Goal: Task Accomplishment & Management: Use online tool/utility

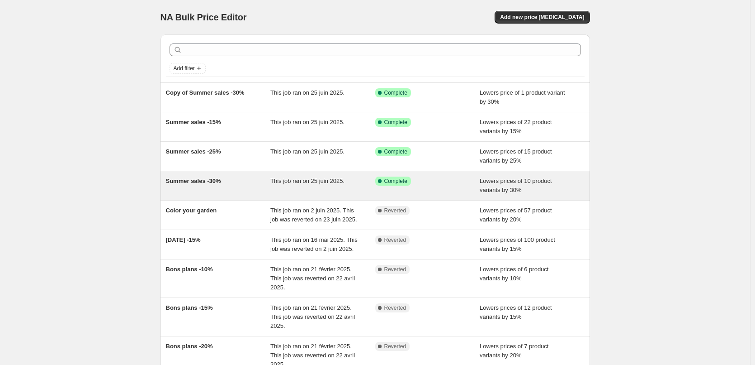
click at [228, 182] on div "Summer sales -30%" at bounding box center [218, 185] width 105 height 18
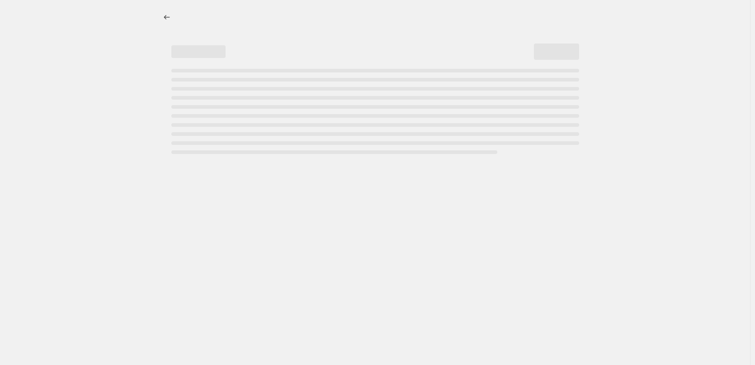
select select "percentage"
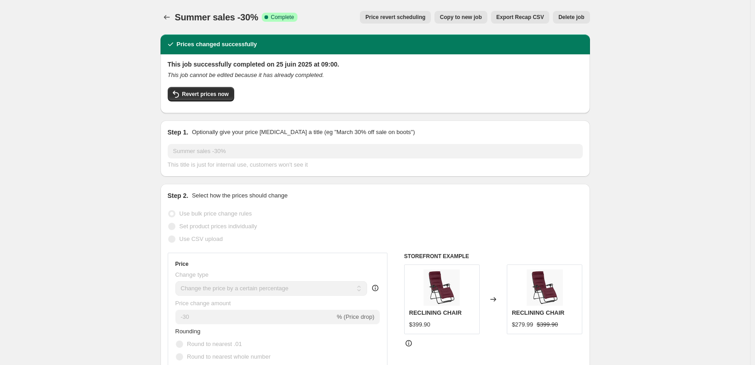
click at [166, 10] on div "Summer sales -30%. This page is ready Summer sales -30% Success Complete Comple…" at bounding box center [376, 17] width 430 height 34
click at [169, 16] on icon "Price change jobs" at bounding box center [166, 17] width 9 height 9
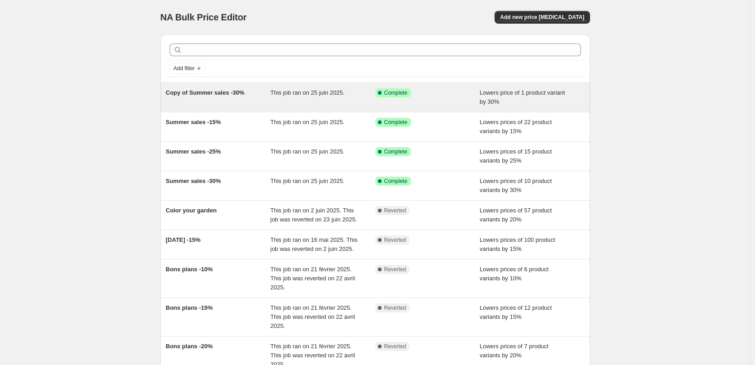
click at [252, 99] on div "Copy of Summer sales -30%" at bounding box center [218, 97] width 105 height 18
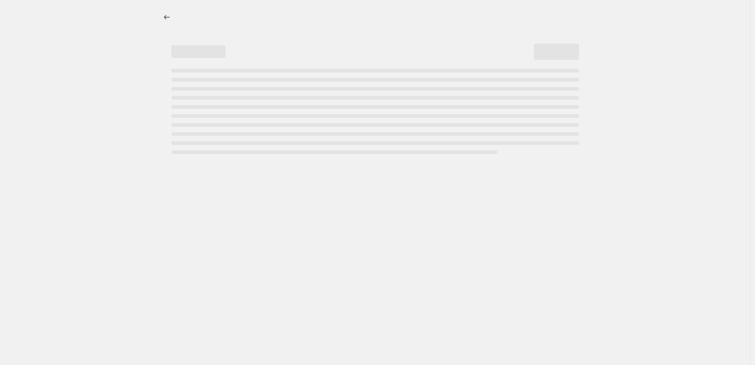
select select "percentage"
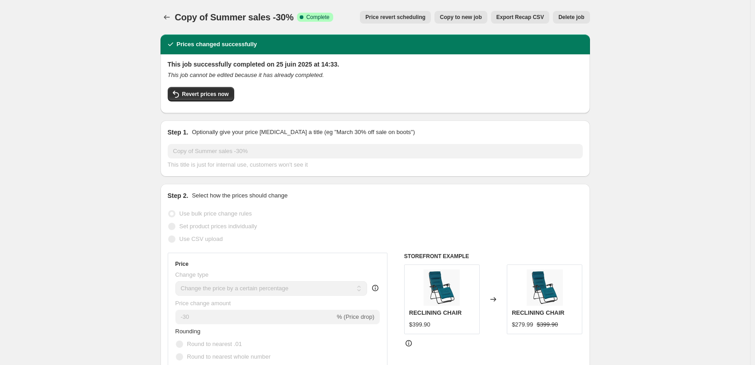
click at [417, 20] on span "Price revert scheduling" at bounding box center [395, 17] width 60 height 7
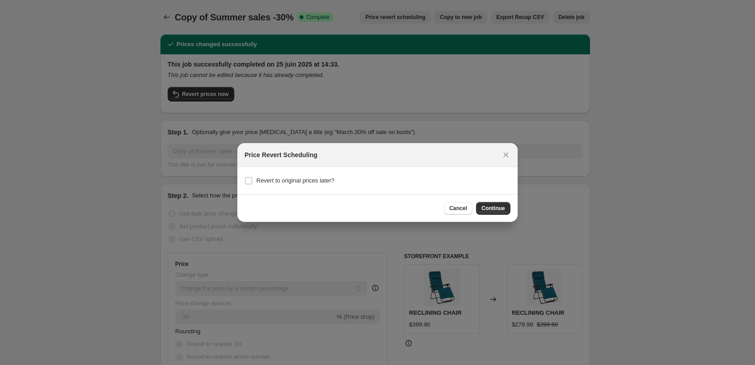
click at [334, 181] on div "Revert to original prices later?" at bounding box center [378, 180] width 266 height 13
click at [331, 181] on span "Revert to original prices later?" at bounding box center [295, 180] width 78 height 7
click at [252, 181] on input "Revert to original prices later?" at bounding box center [248, 180] width 7 height 7
checkbox input "true"
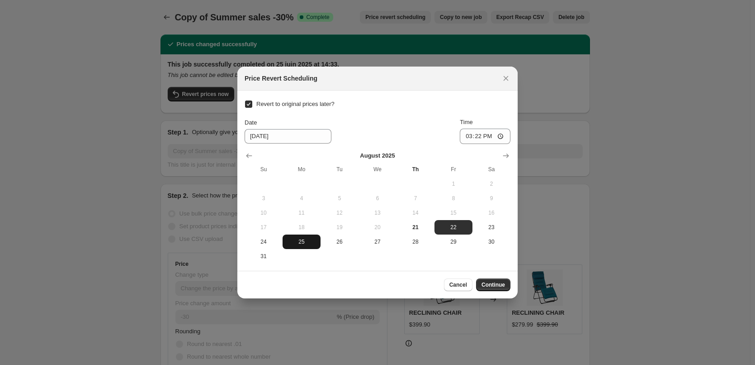
click at [300, 244] on span "25" at bounding box center [301, 241] width 31 height 7
type input "[DATE]"
click at [500, 137] on input "15:22" at bounding box center [485, 135] width 51 height 15
type input "10:00"
click at [454, 107] on div "Revert to original prices later? Date [DATE] Time 10:00 [DATE] Su Mo Tu We Th F…" at bounding box center [378, 181] width 266 height 166
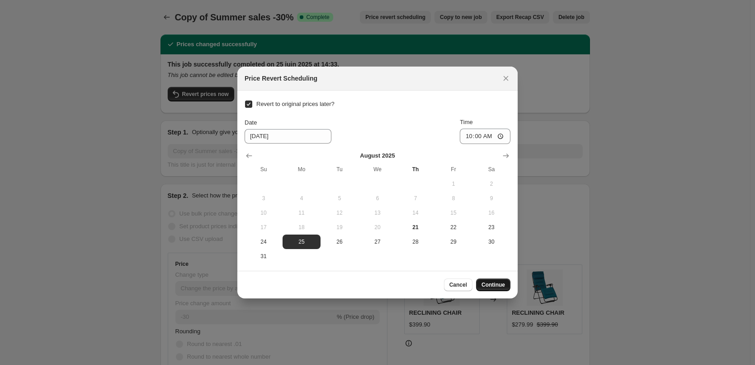
click at [498, 285] on span "Continue" at bounding box center [494, 284] width 24 height 7
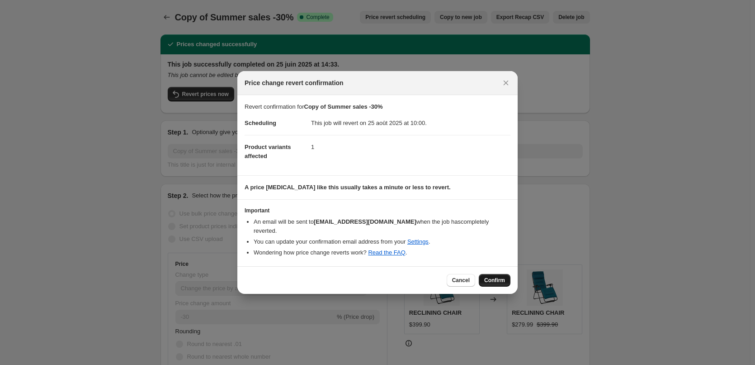
click at [497, 279] on button "Confirm" at bounding box center [495, 280] width 32 height 13
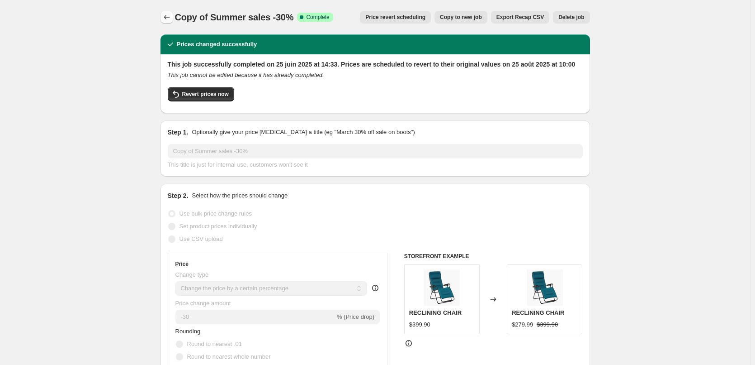
click at [169, 15] on icon "Price change jobs" at bounding box center [166, 17] width 9 height 9
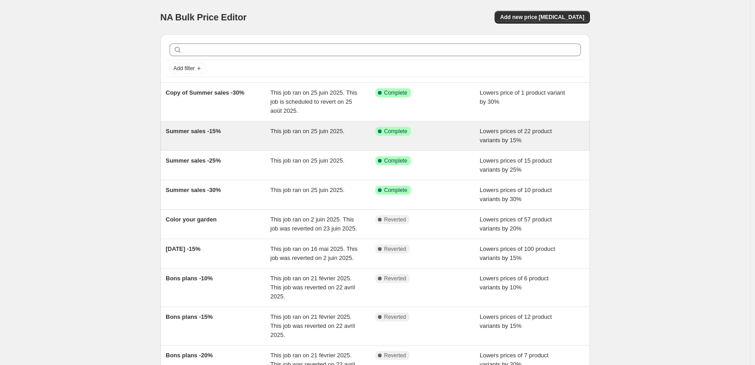
click at [441, 143] on div "Success Complete Complete" at bounding box center [427, 136] width 105 height 18
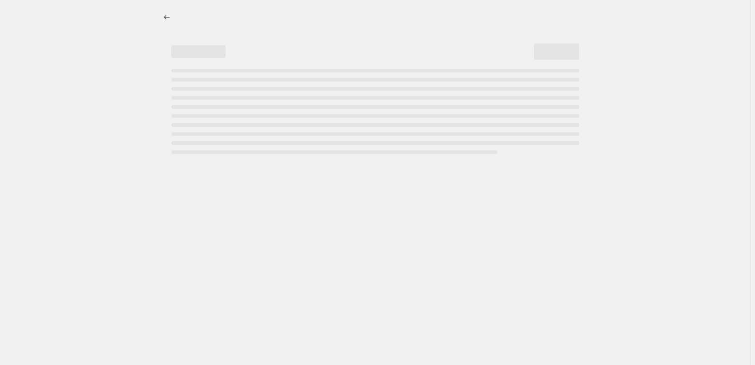
select select "percentage"
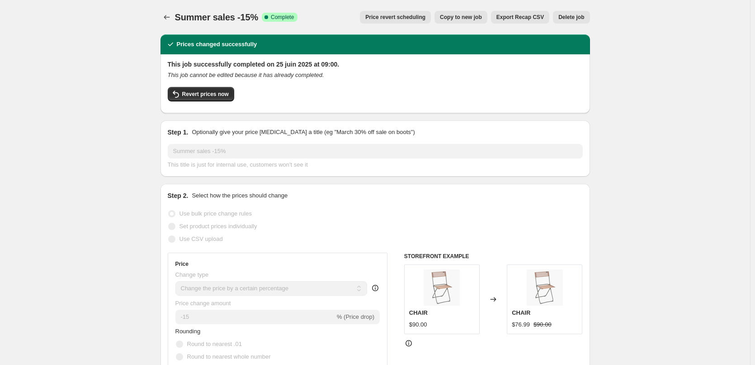
click at [396, 21] on button "Price revert scheduling" at bounding box center [395, 17] width 71 height 13
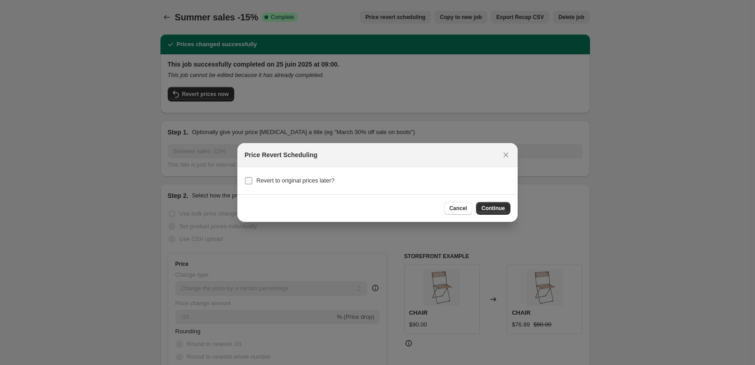
click at [290, 174] on section "Revert to original prices later?" at bounding box center [377, 180] width 280 height 27
click at [292, 177] on span "Revert to original prices later?" at bounding box center [295, 180] width 78 height 7
click at [252, 177] on input "Revert to original prices later?" at bounding box center [248, 180] width 7 height 7
checkbox input "true"
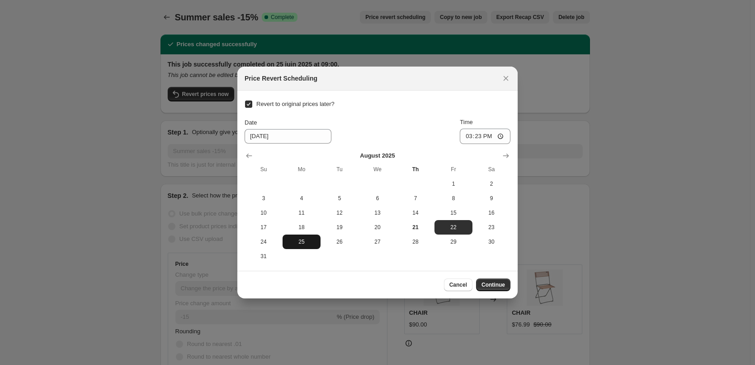
click at [304, 244] on span "25" at bounding box center [301, 241] width 31 height 7
type input "[DATE]"
click at [501, 138] on input "15:23" at bounding box center [485, 135] width 51 height 15
type input "10:00"
click at [489, 285] on span "Continue" at bounding box center [494, 284] width 24 height 7
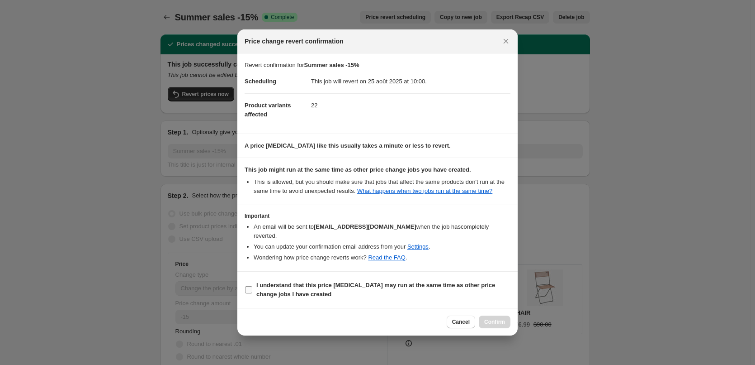
click at [265, 284] on span "I understand that this price [MEDICAL_DATA] may run at the same time as other p…" at bounding box center [383, 289] width 254 height 18
click at [252, 286] on input "I understand that this price [MEDICAL_DATA] may run at the same time as other p…" at bounding box center [248, 289] width 7 height 7
checkbox input "true"
click at [493, 318] on span "Confirm" at bounding box center [494, 321] width 21 height 7
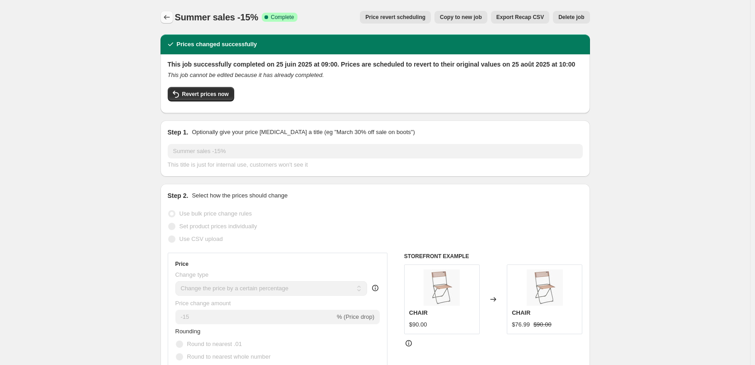
click at [167, 18] on icon "Price change jobs" at bounding box center [166, 17] width 9 height 9
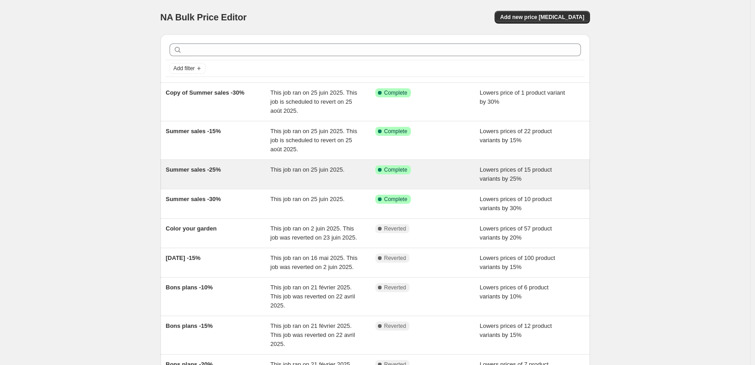
click at [431, 178] on div "Success Complete Complete" at bounding box center [427, 174] width 105 height 18
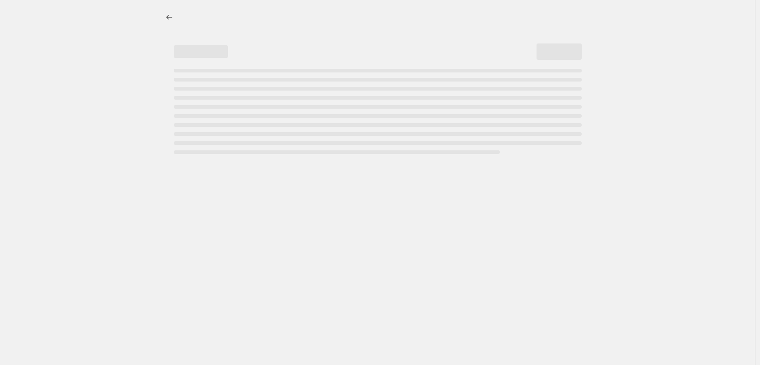
select select "percentage"
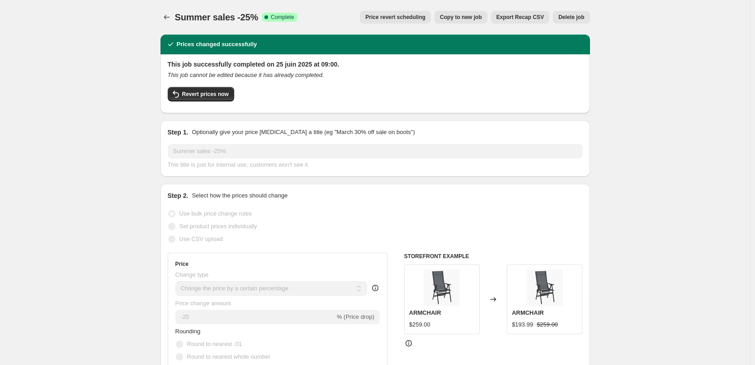
click at [423, 17] on span "Price revert scheduling" at bounding box center [395, 17] width 60 height 7
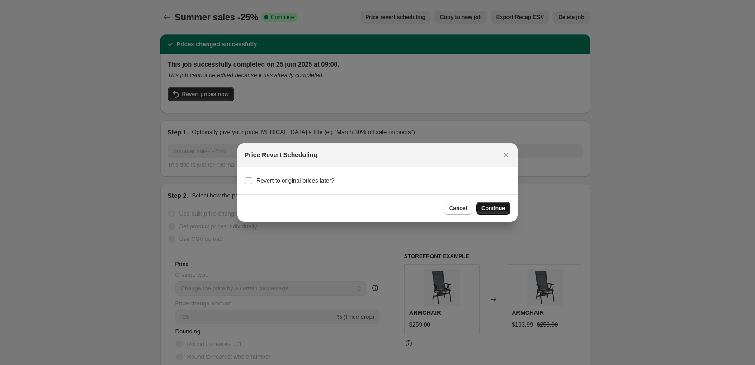
click at [494, 208] on span "Continue" at bounding box center [494, 207] width 24 height 7
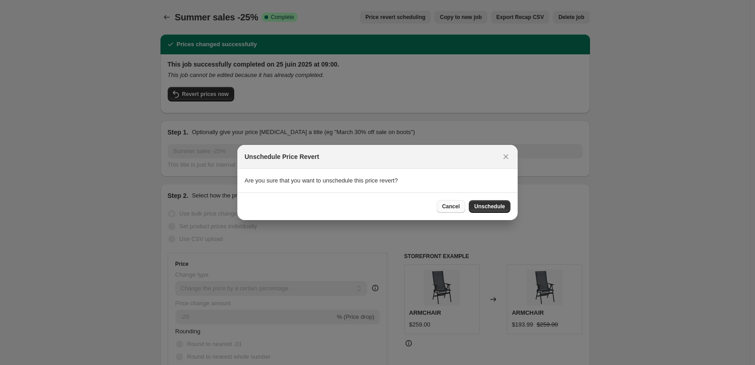
click at [445, 212] on button "Cancel" at bounding box center [451, 206] width 28 height 13
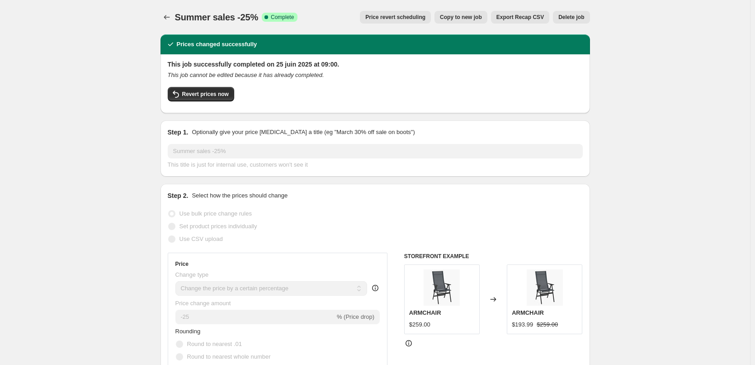
click at [417, 19] on span "Price revert scheduling" at bounding box center [395, 17] width 60 height 7
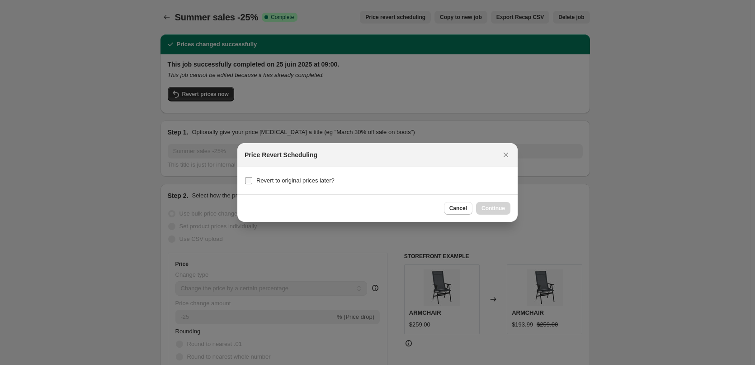
click at [285, 182] on span "Revert to original prices later?" at bounding box center [295, 180] width 78 height 7
click at [252, 182] on input "Revert to original prices later?" at bounding box center [248, 180] width 7 height 7
checkbox input "true"
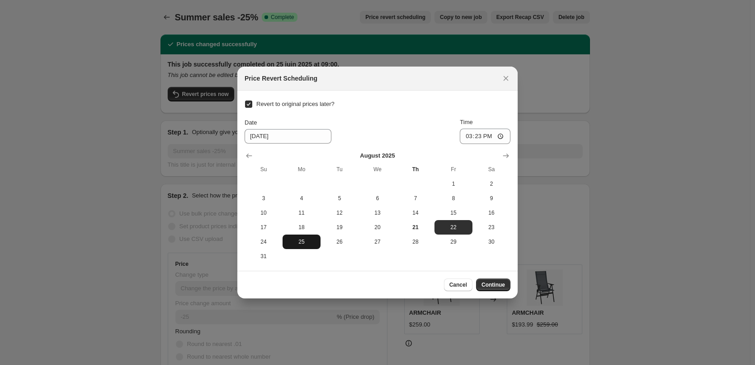
click at [309, 242] on span "25" at bounding box center [301, 241] width 31 height 7
type input "[DATE]"
click at [502, 138] on input "15:23" at bounding box center [485, 135] width 51 height 15
type input "10:00"
click at [492, 114] on div "Revert to original prices later? Date [DATE] Time 10:00 [DATE] Su Mo Tu We Th F…" at bounding box center [378, 181] width 266 height 166
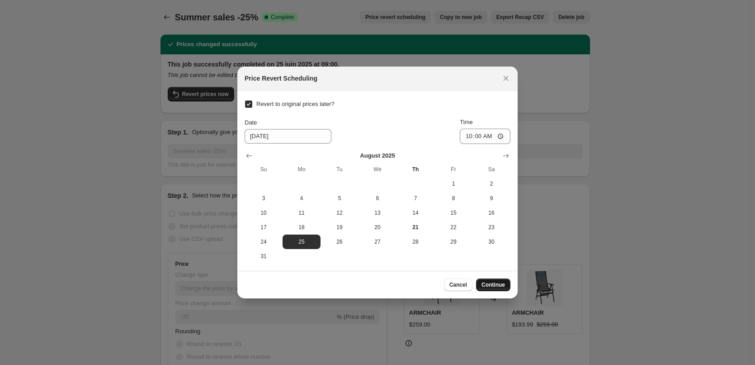
click at [486, 286] on span "Continue" at bounding box center [494, 284] width 24 height 7
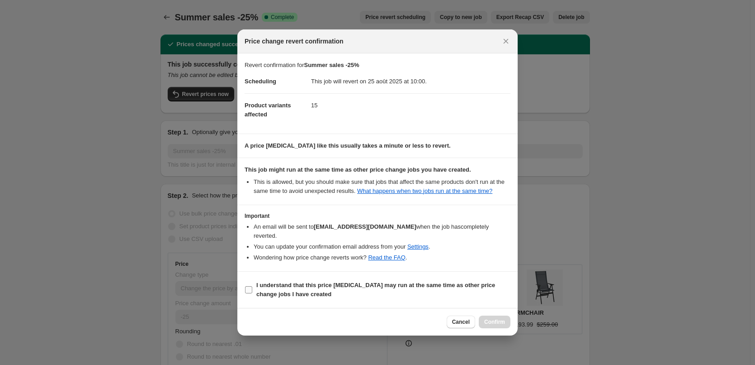
click at [257, 282] on b "I understand that this price [MEDICAL_DATA] may run at the same time as other p…" at bounding box center [375, 289] width 239 height 16
click at [252, 286] on input "I understand that this price [MEDICAL_DATA] may run at the same time as other p…" at bounding box center [248, 289] width 7 height 7
checkbox input "true"
click at [497, 318] on span "Confirm" at bounding box center [494, 321] width 21 height 7
